Goal: Task Accomplishment & Management: Manage account settings

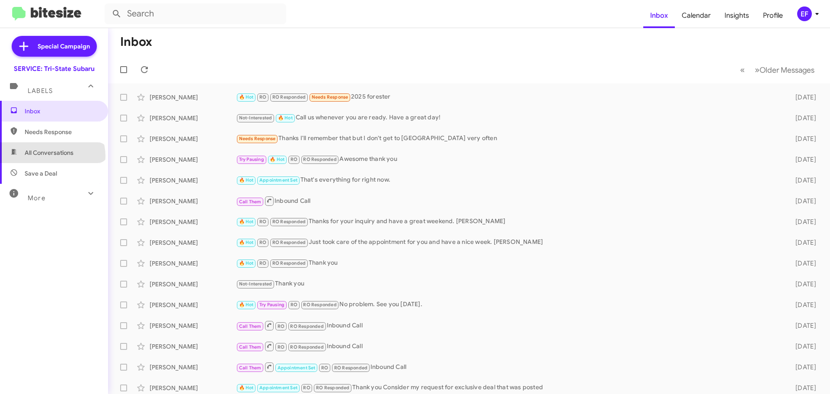
click at [52, 156] on span "All Conversations" at bounding box center [49, 152] width 49 height 9
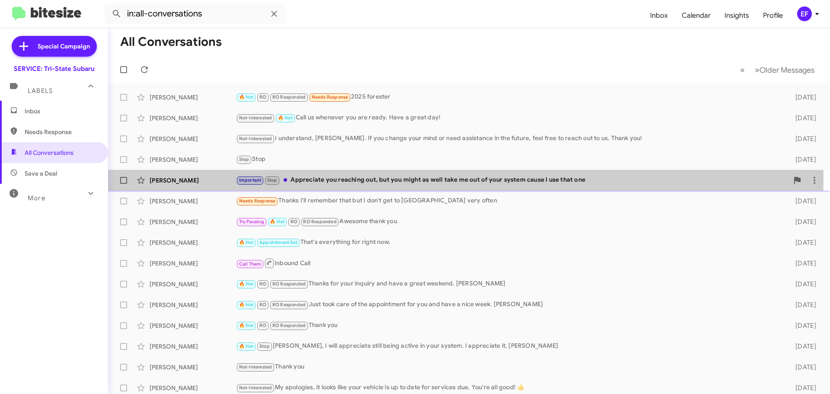
click at [326, 177] on div "Important Stop Appreciate you reaching out, but you might as well take me out o…" at bounding box center [512, 180] width 552 height 10
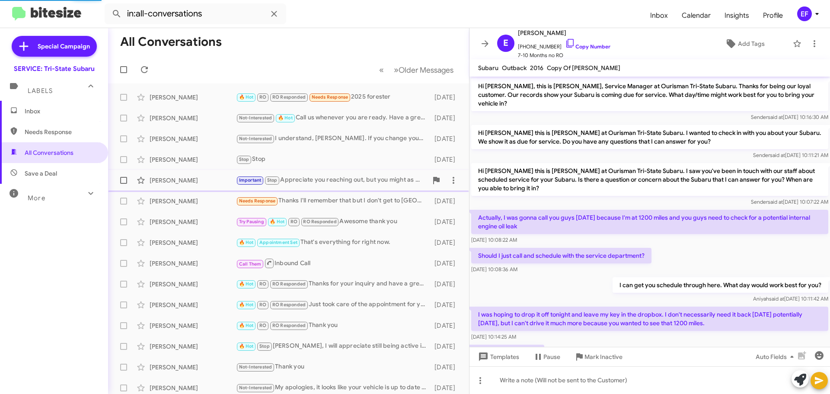
scroll to position [80, 0]
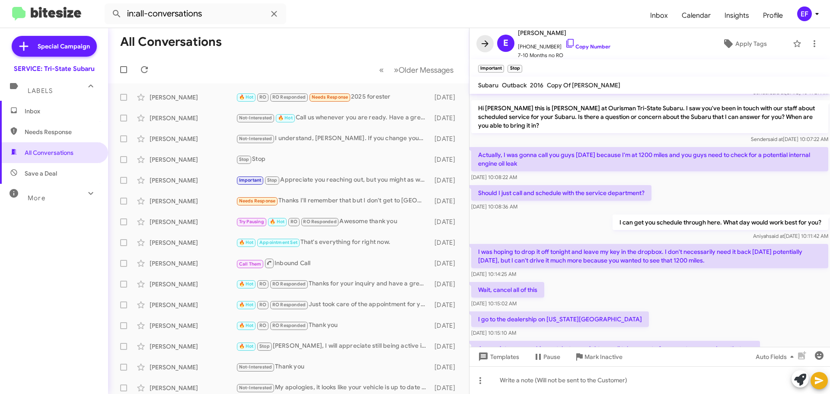
click at [483, 43] on icon at bounding box center [485, 43] width 10 height 10
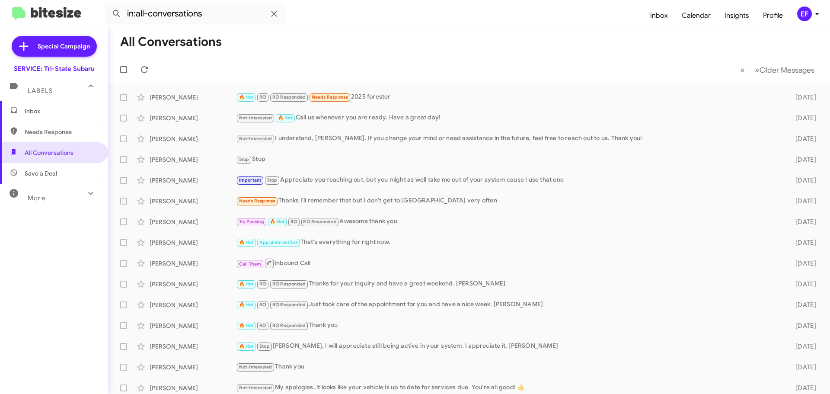
click at [55, 131] on span "Needs Response" at bounding box center [61, 131] width 73 height 9
type input "in:needs-response"
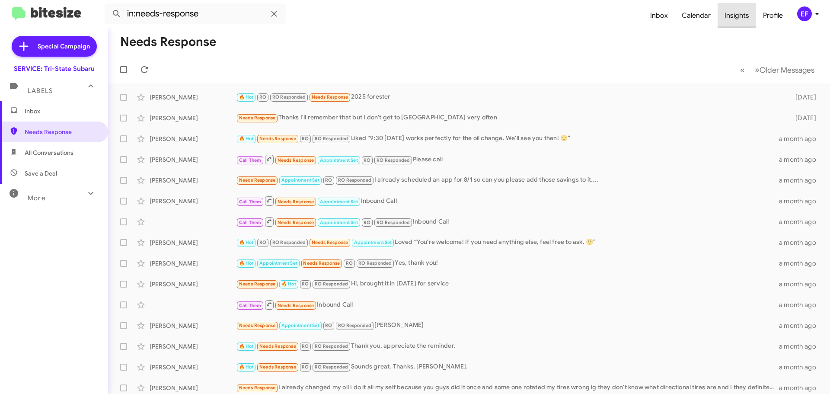
click at [739, 16] on span "Insights" at bounding box center [736, 15] width 38 height 25
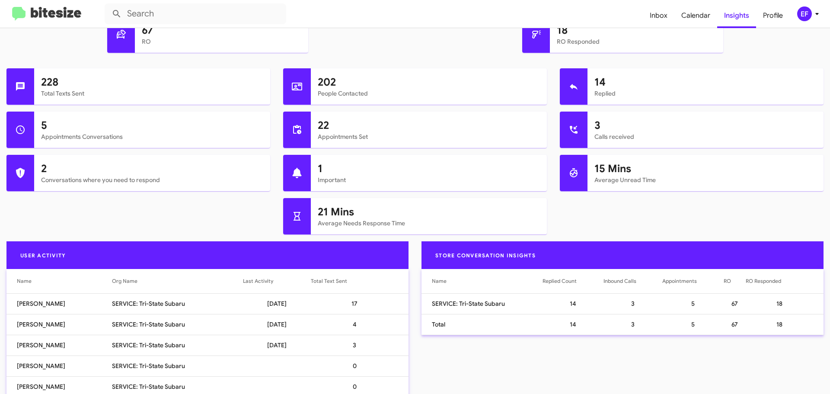
scroll to position [350, 0]
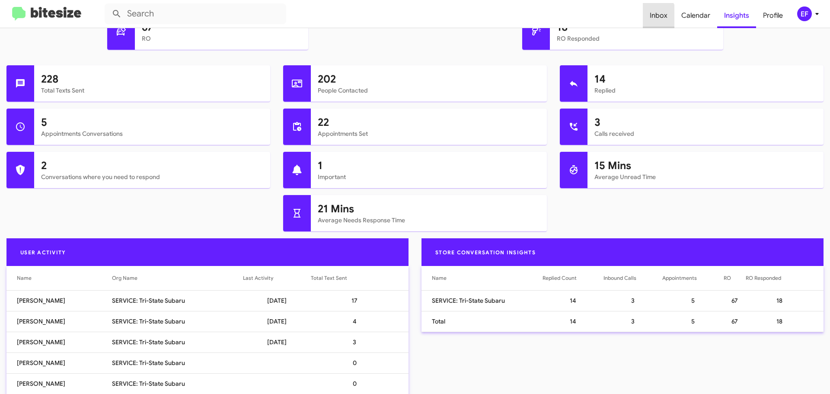
click at [656, 17] on span "Inbox" at bounding box center [659, 15] width 32 height 25
